Goal: Information Seeking & Learning: Learn about a topic

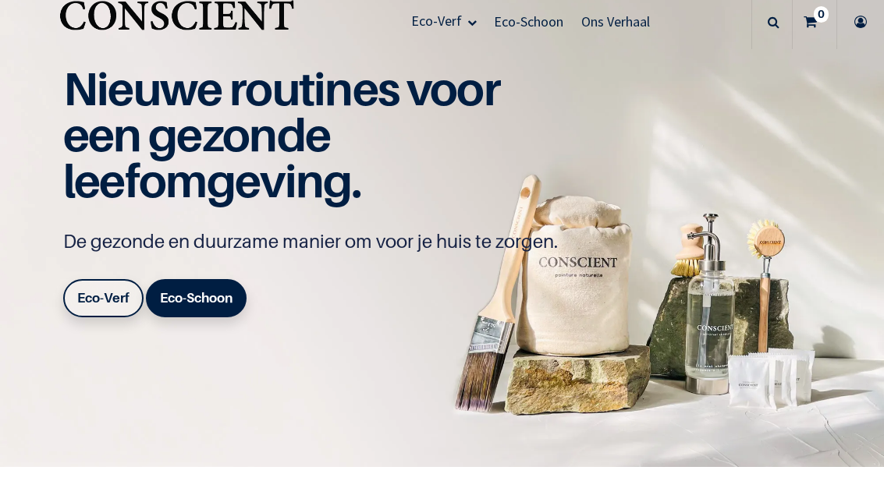
scroll to position [49, 0]
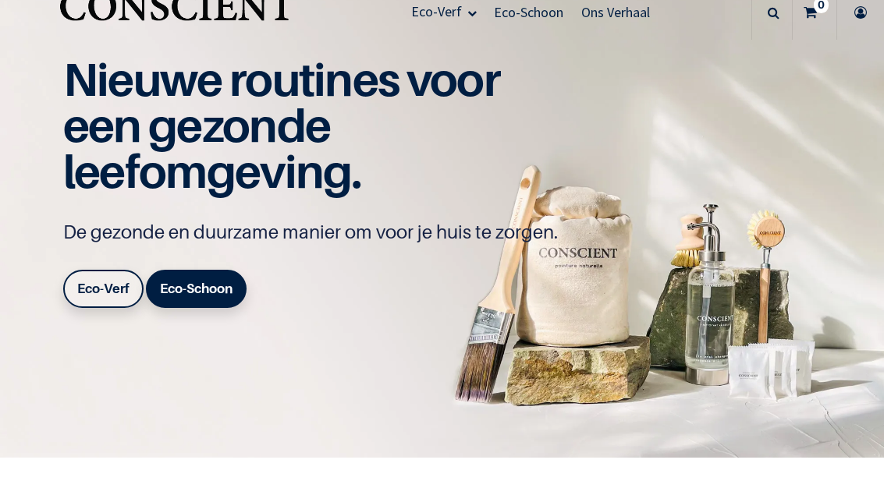
click at [118, 286] on b "Eco-Verf" at bounding box center [103, 289] width 52 height 16
click at [107, 282] on b "Eco-Verf" at bounding box center [103, 289] width 52 height 16
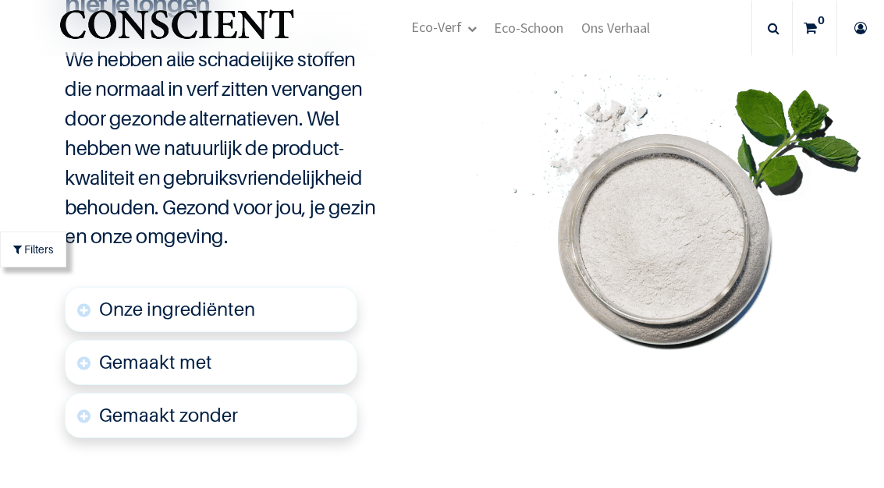
scroll to position [3038, 0]
click at [304, 300] on link "Onze ingrediënten" at bounding box center [211, 309] width 293 height 45
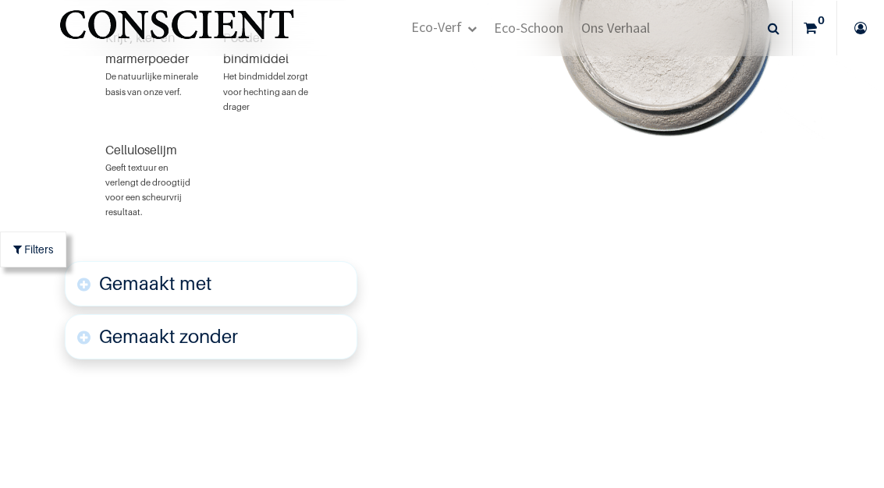
scroll to position [3387, 0]
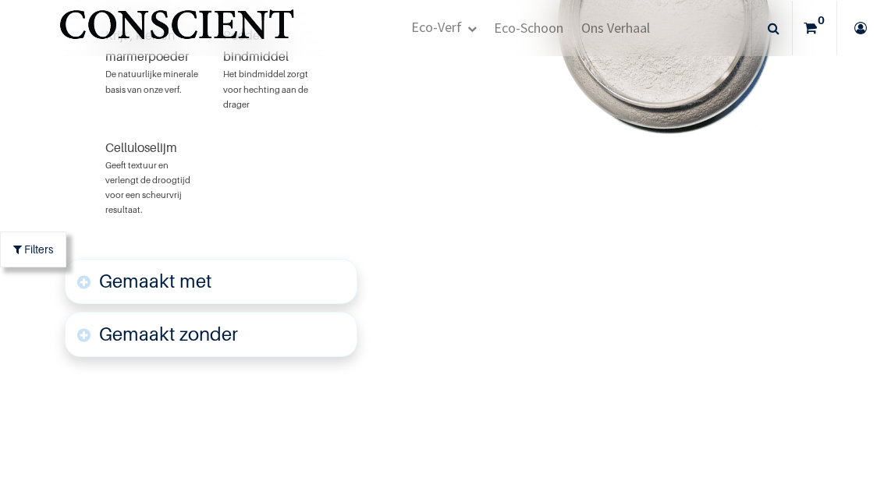
click at [315, 321] on link "Gemaakt zonder" at bounding box center [211, 334] width 293 height 45
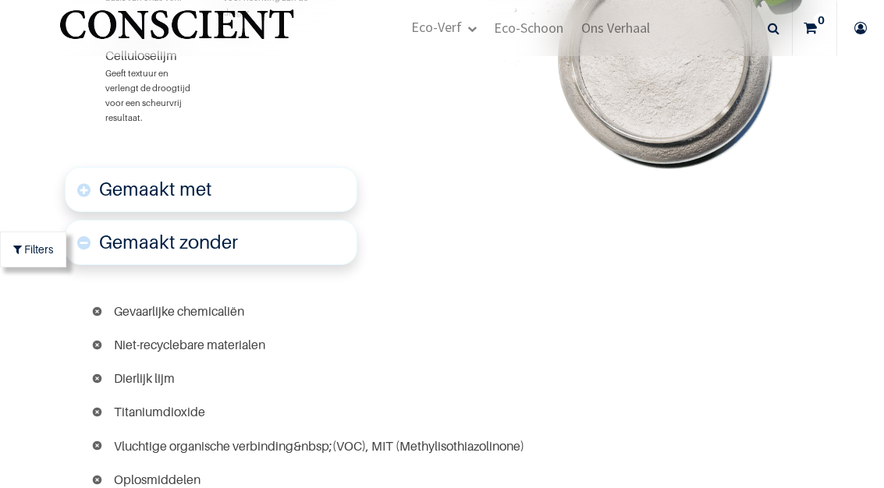
scroll to position [3482, 0]
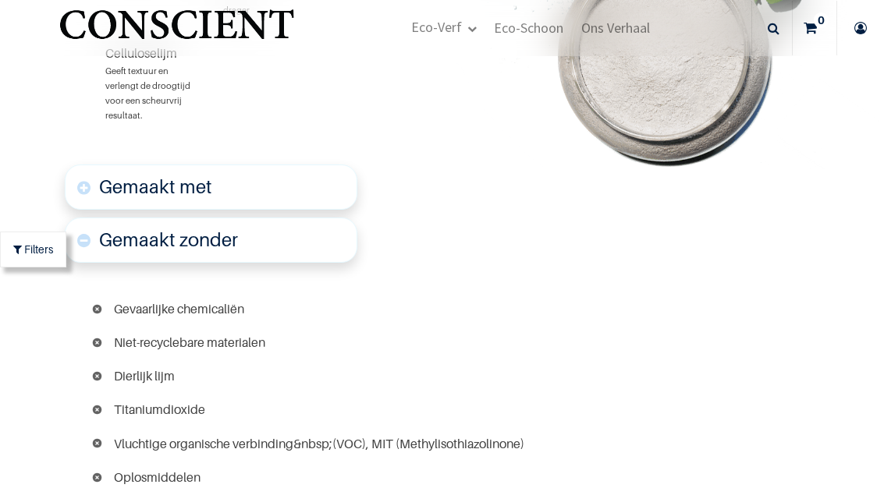
click at [321, 174] on link "Gemaakt met" at bounding box center [211, 187] width 293 height 45
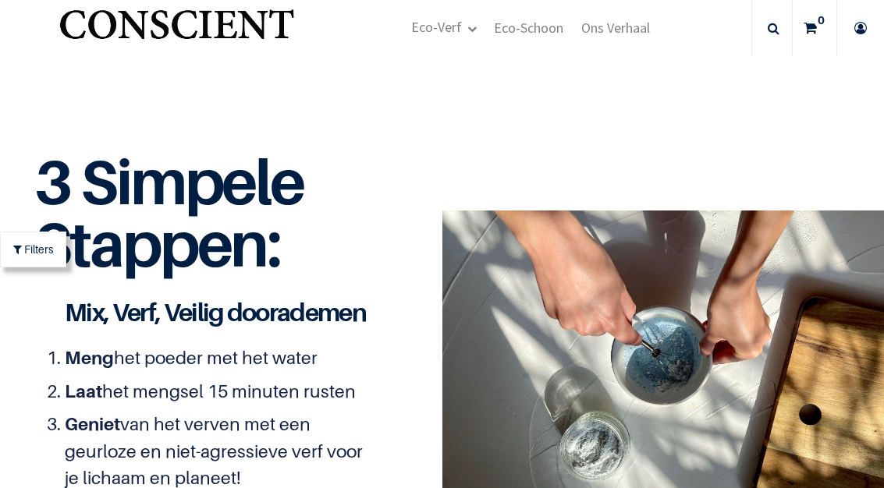
scroll to position [4254, 0]
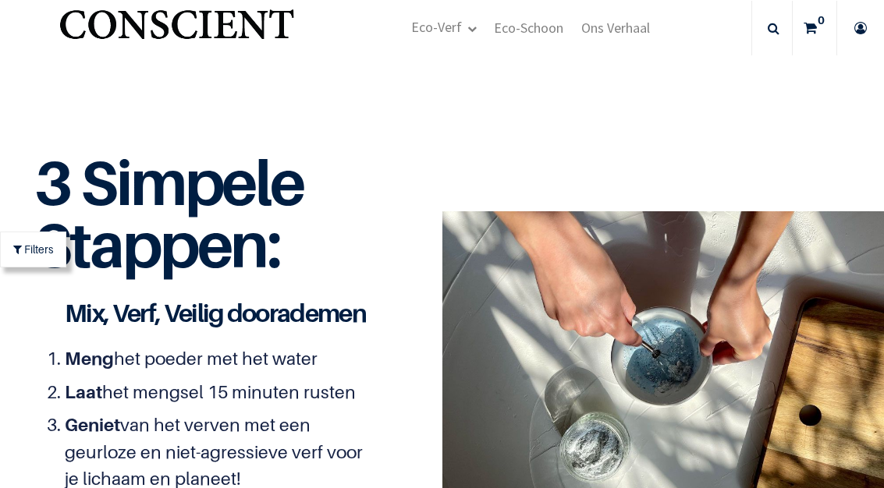
click at [467, 23] on link "Eco-Verf" at bounding box center [444, 28] width 83 height 56
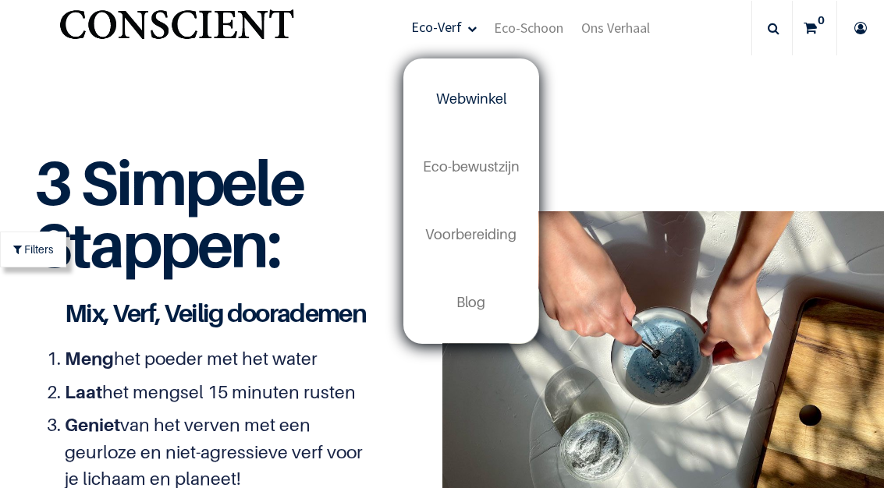
click at [485, 394] on div "3 Simpele Stappen: Mix, Verf, Veilig doorademen Meng het poeder met het water L…" at bounding box center [265, 363] width 531 height 550
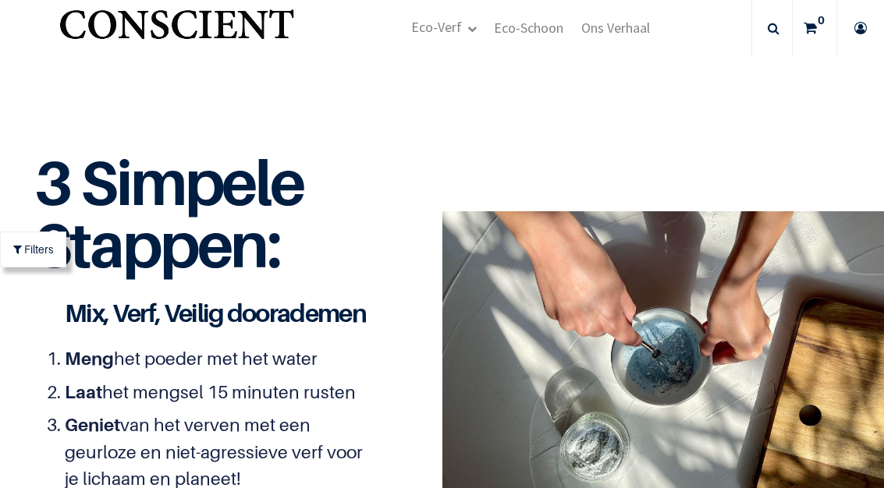
click at [542, 26] on span "Eco-Schoon" at bounding box center [528, 28] width 69 height 18
click at [641, 16] on link "Ons Verhaal" at bounding box center [616, 28] width 86 height 55
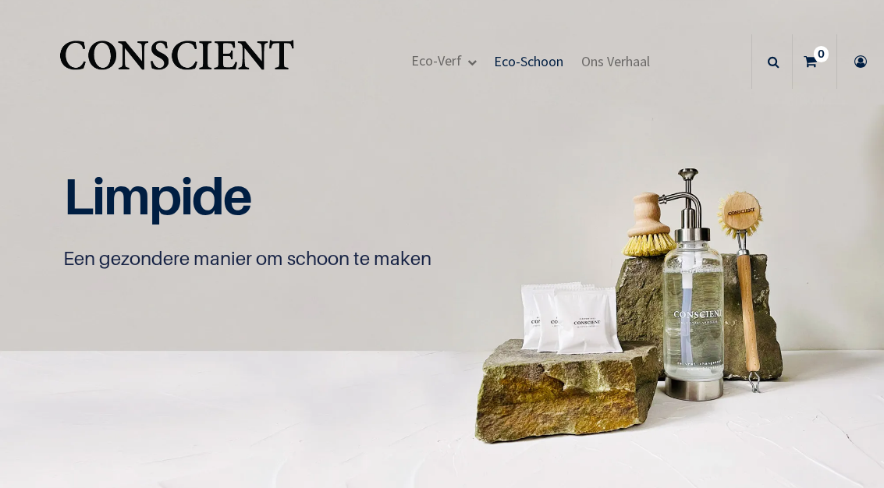
scroll to position [1, 0]
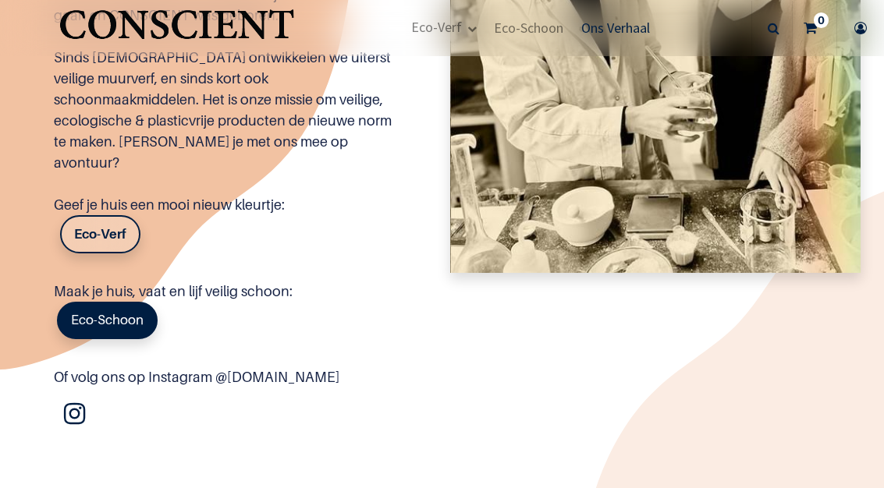
scroll to position [1410, 0]
